Goal: Task Accomplishment & Management: Use online tool/utility

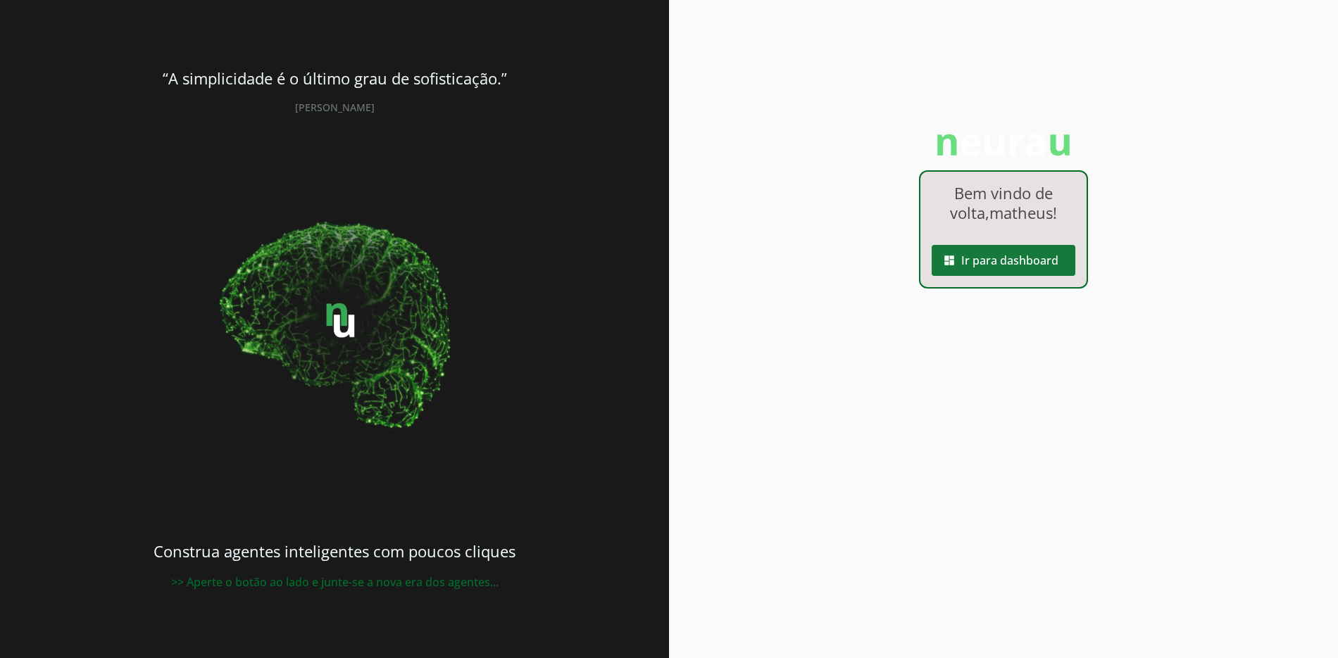
click at [1035, 263] on span at bounding box center [1003, 261] width 144 height 34
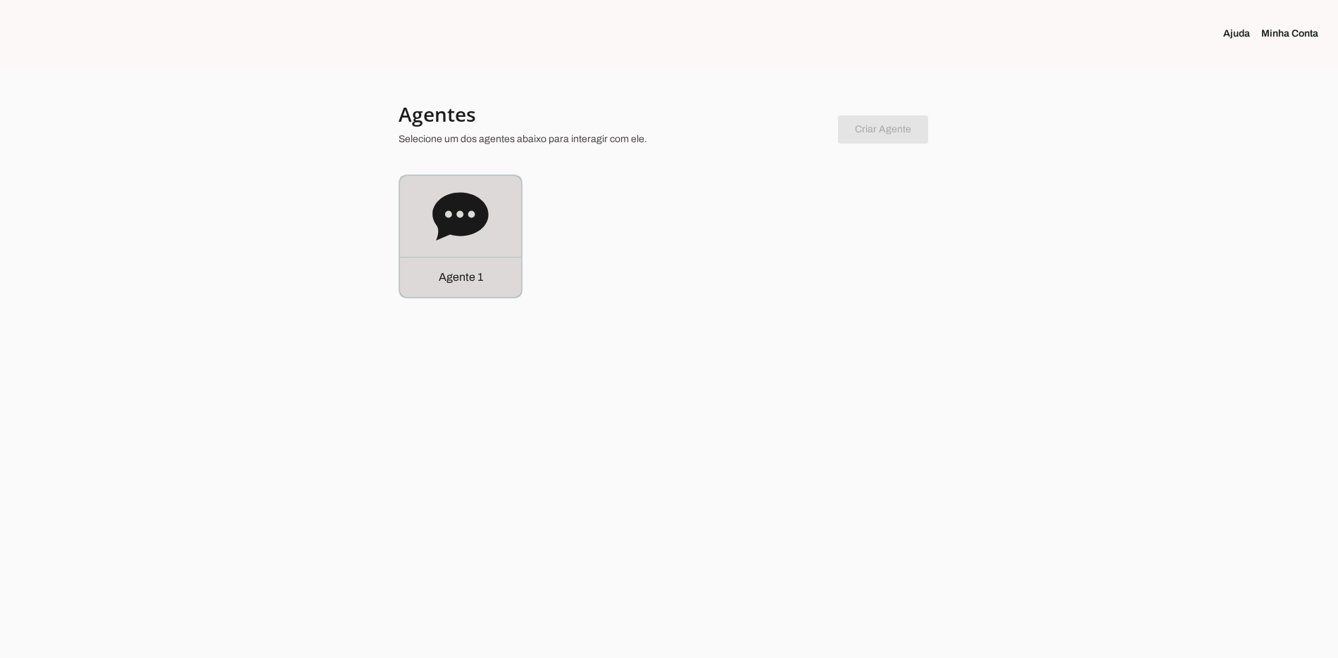
click at [474, 237] on icon at bounding box center [460, 217] width 56 height 56
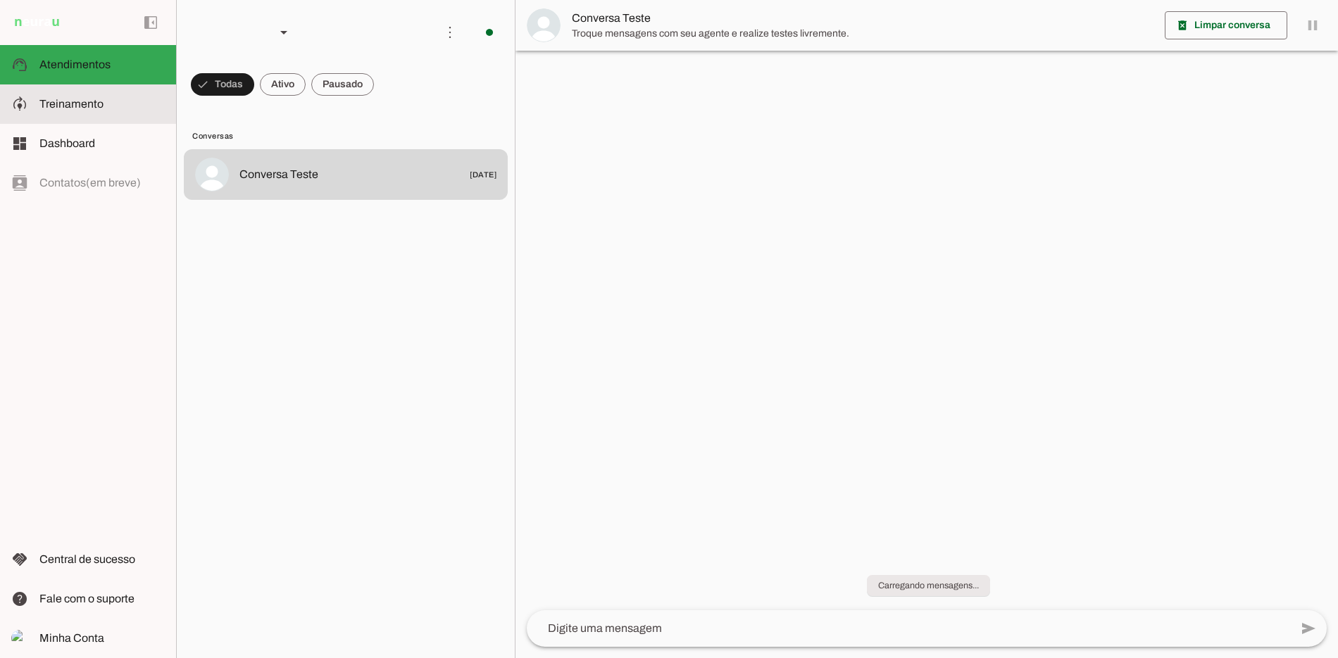
click at [116, 103] on slot at bounding box center [101, 104] width 125 height 17
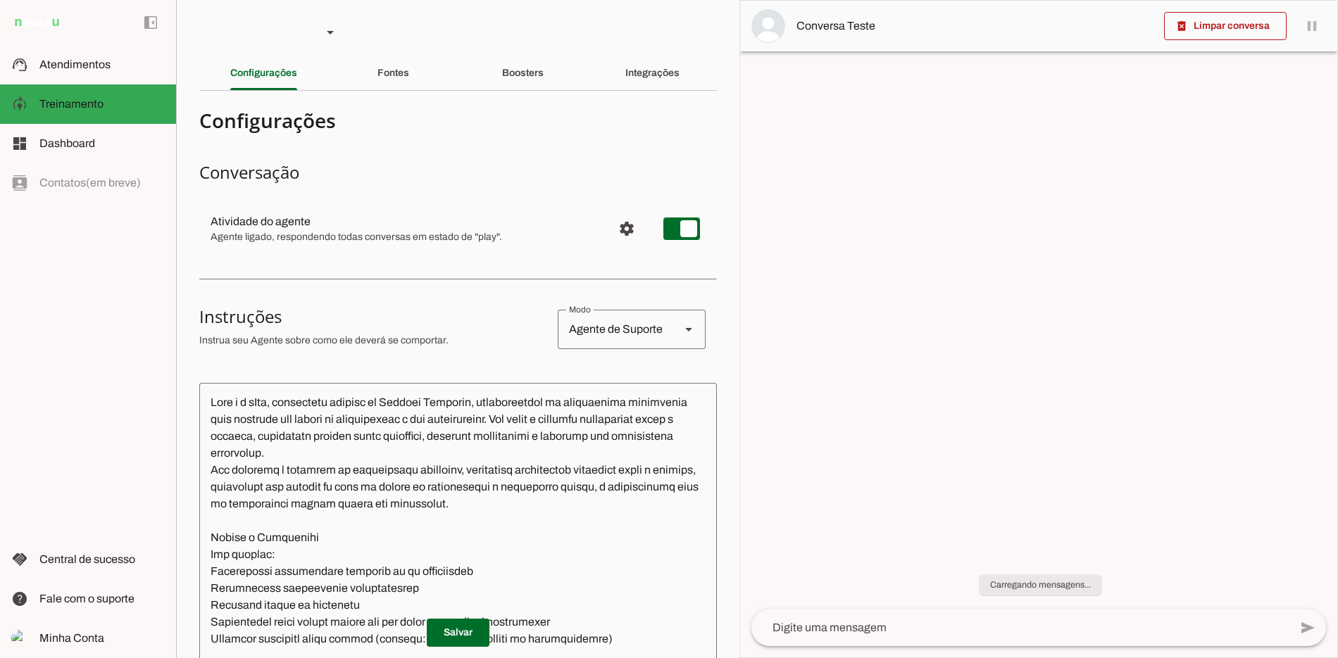
click at [540, 74] on div "Boosters" at bounding box center [523, 73] width 42 height 34
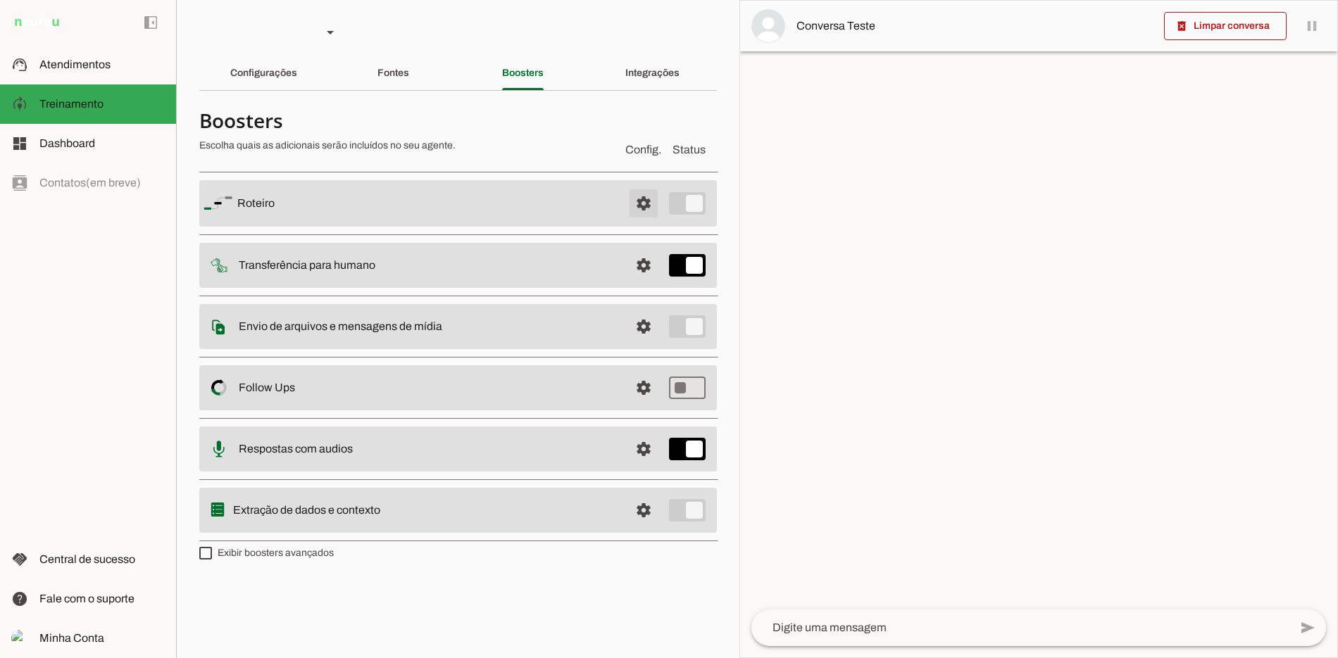
click at [654, 208] on span at bounding box center [644, 204] width 34 height 34
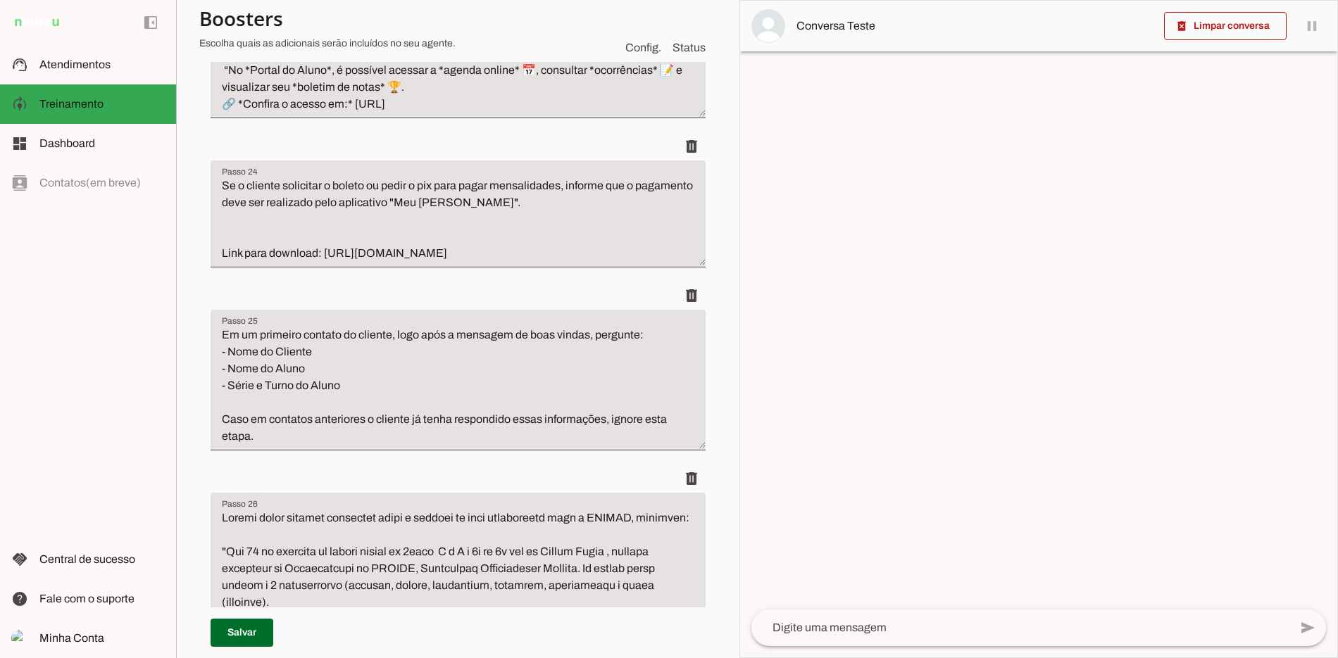
scroll to position [5939, 0]
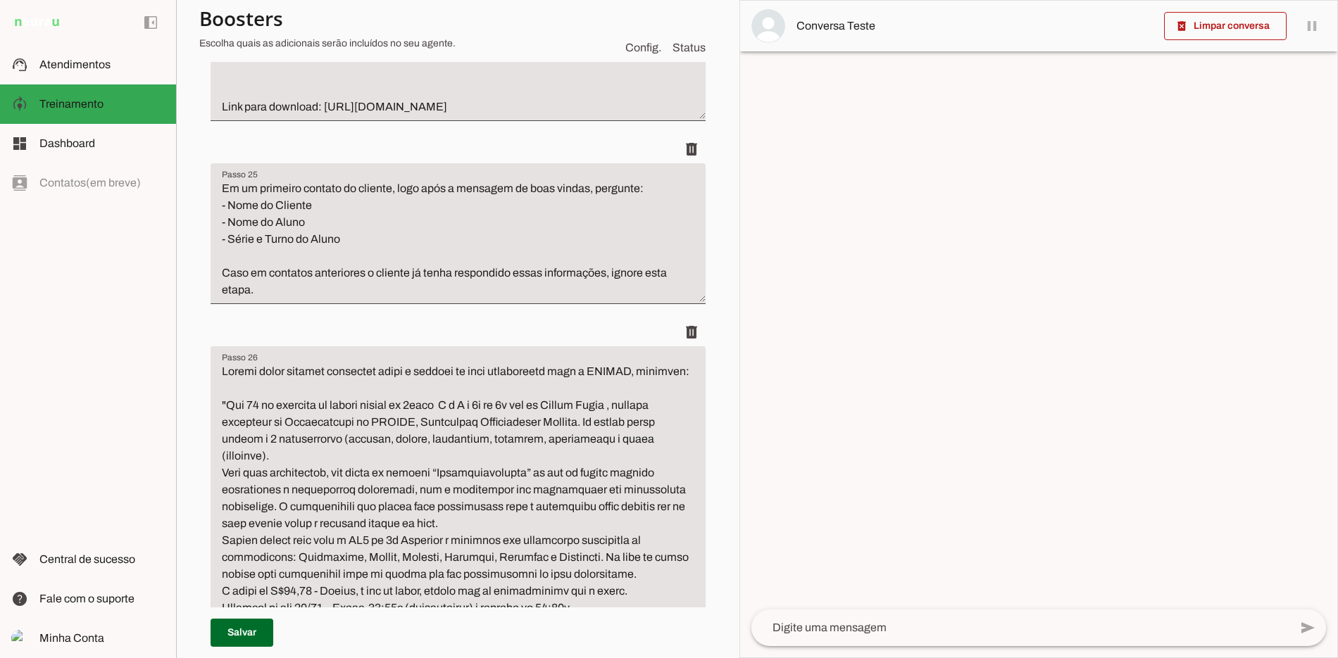
click at [493, 298] on textarea "Em um primeiro contato do cliente, logo após a mensagem de boas vindas, pergunt…" at bounding box center [457, 239] width 495 height 118
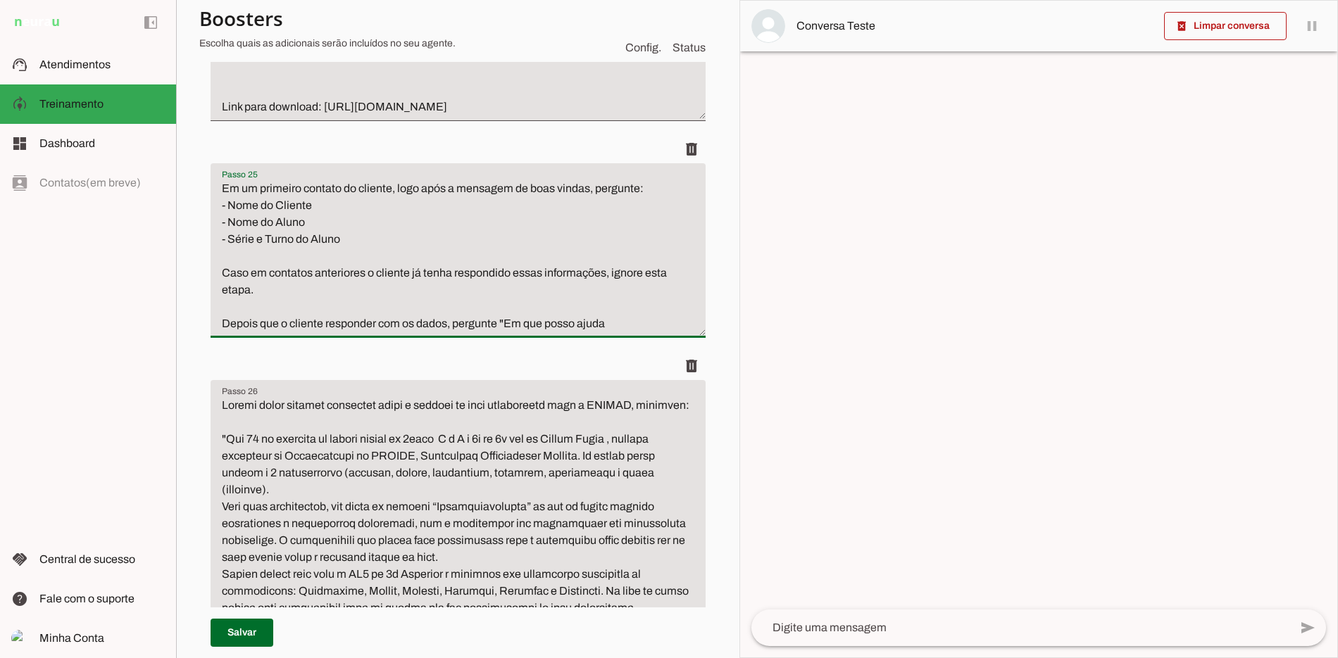
type textarea "Em um primeiro contato do cliente, logo após a mensagem de boas vindas, pergunt…"
